Goal: Information Seeking & Learning: Learn about a topic

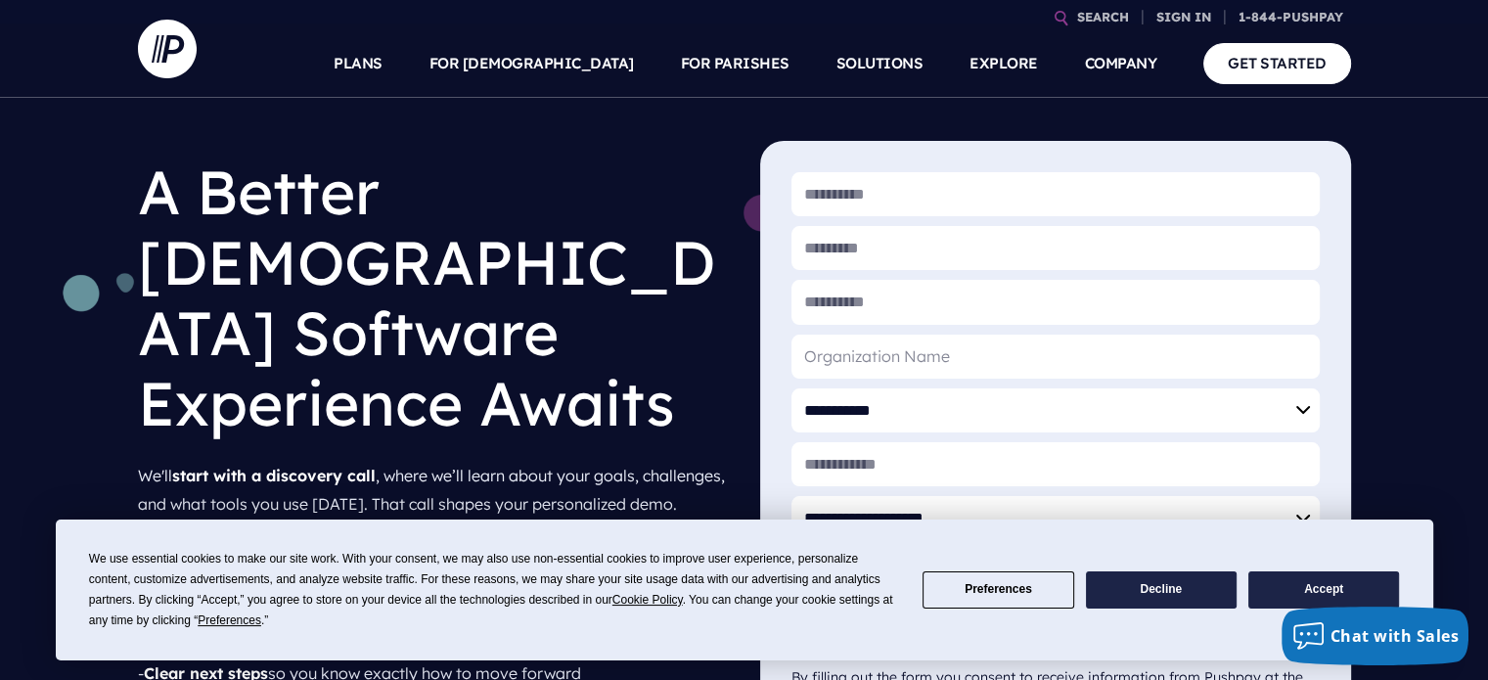
scroll to position [196, 0]
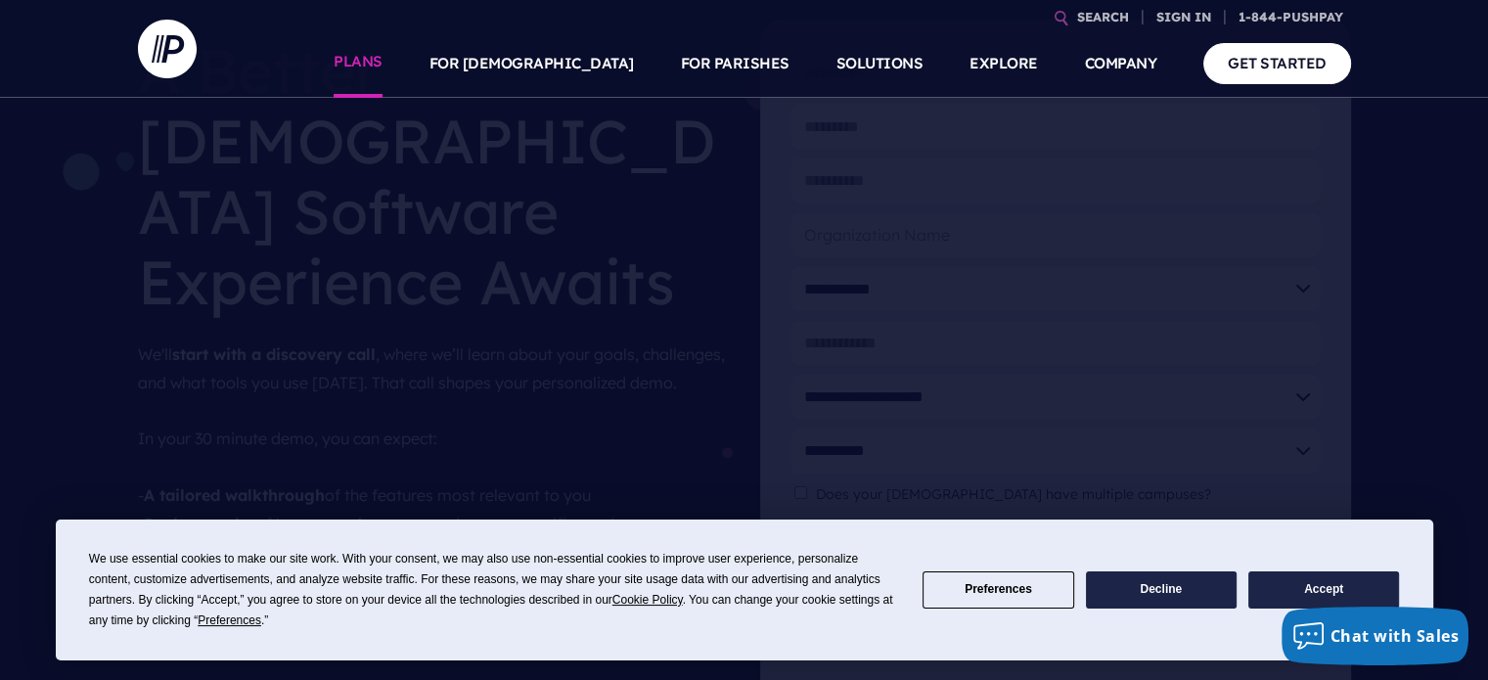
click at [383, 52] on link "PLANS" at bounding box center [358, 63] width 49 height 68
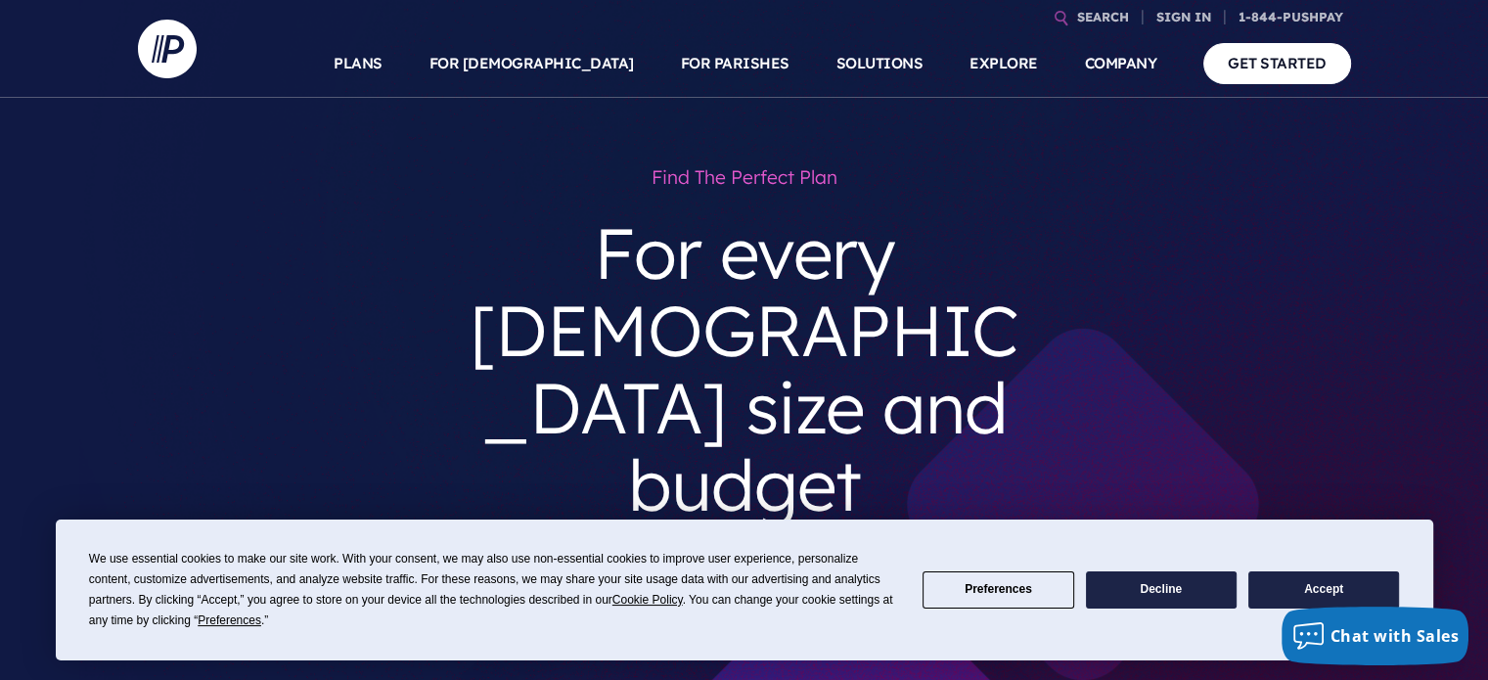
click at [1161, 590] on button "Decline" at bounding box center [1161, 590] width 151 height 38
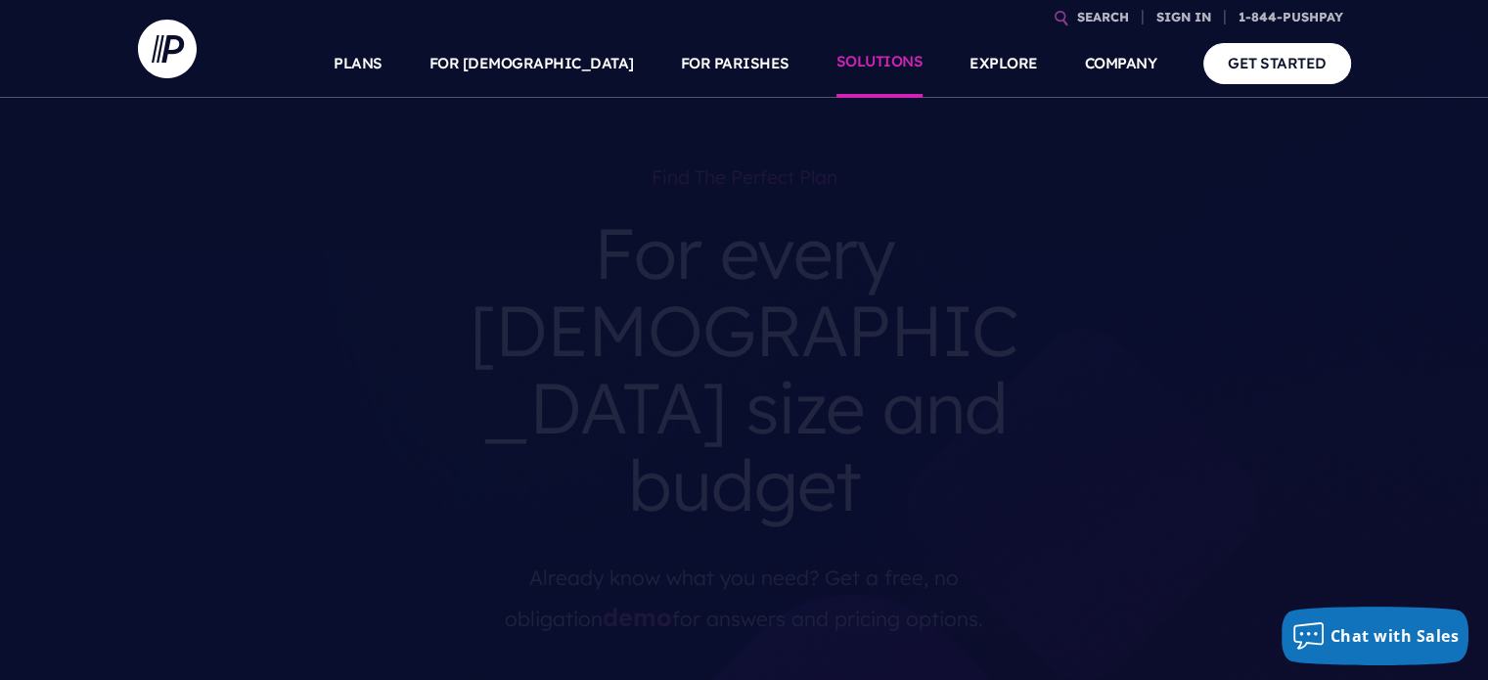
click at [869, 63] on link "SOLUTIONS" at bounding box center [880, 63] width 87 height 68
